Goal: Information Seeking & Learning: Check status

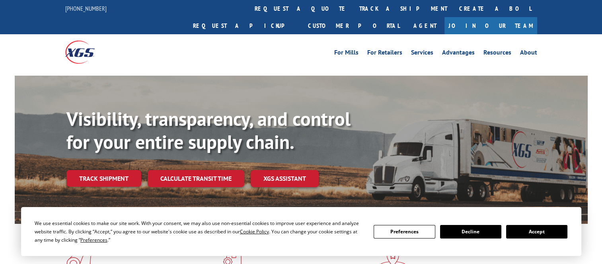
click at [109, 170] on link "Track shipment" at bounding box center [103, 178] width 75 height 17
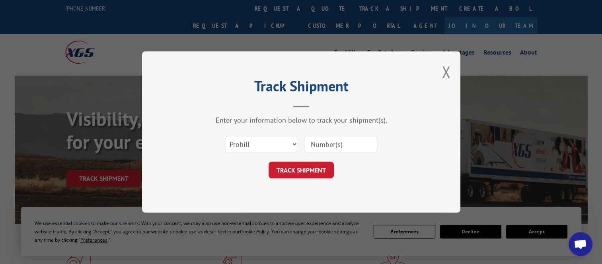
click at [362, 142] on input at bounding box center [340, 144] width 73 height 17
paste input "16998966"
type input "16998966"
click at [300, 176] on button "TRACK SHIPMENT" at bounding box center [300, 169] width 65 height 17
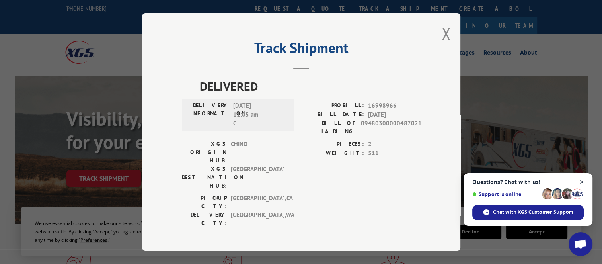
click at [580, 181] on span "Close chat" at bounding box center [582, 182] width 10 height 10
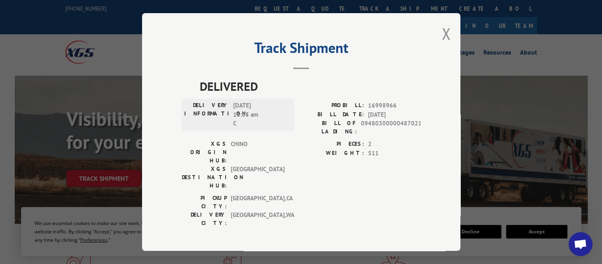
click at [319, 200] on div "DELIVERED DELIVERY INFORMATION: [DATE] 11:05 am C PROBILL: 16998966 BILL DATE: …" at bounding box center [301, 164] width 239 height 175
click at [447, 36] on button "Close modal" at bounding box center [446, 33] width 9 height 21
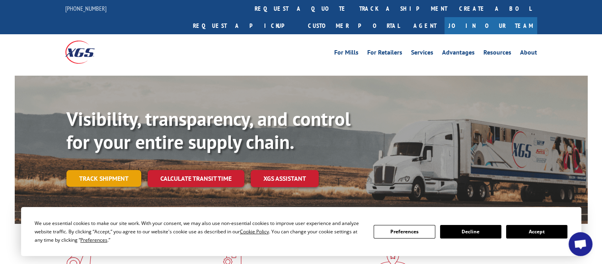
click at [119, 170] on link "Track shipment" at bounding box center [103, 178] width 75 height 17
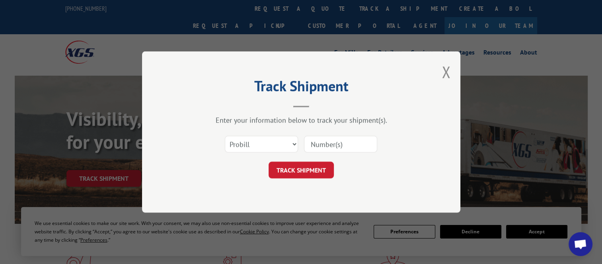
click at [344, 142] on input at bounding box center [340, 144] width 73 height 17
paste input "28499029"
type input "28499029"
click at [306, 172] on button "TRACK SHIPMENT" at bounding box center [300, 169] width 65 height 17
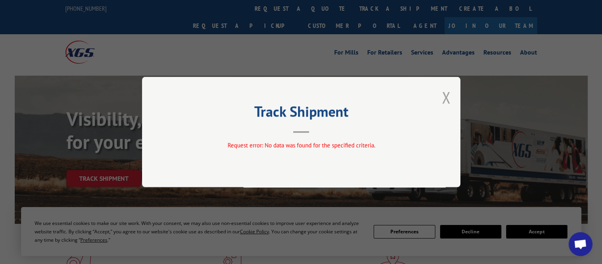
drag, startPoint x: 443, startPoint y: 95, endPoint x: 439, endPoint y: 96, distance: 4.1
click at [443, 95] on button "Close modal" at bounding box center [446, 97] width 9 height 21
